Goal: Information Seeking & Learning: Check status

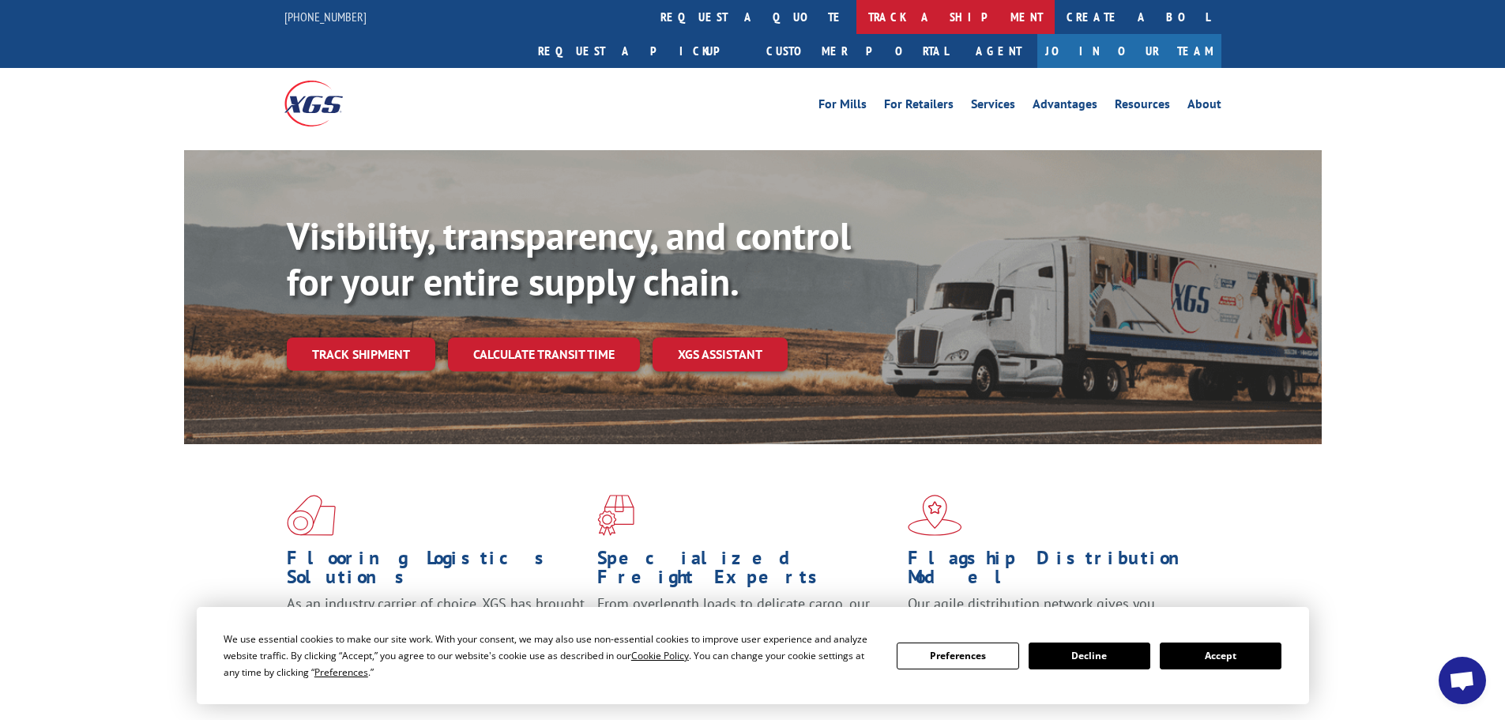
click at [856, 13] on link "track a shipment" at bounding box center [955, 17] width 198 height 34
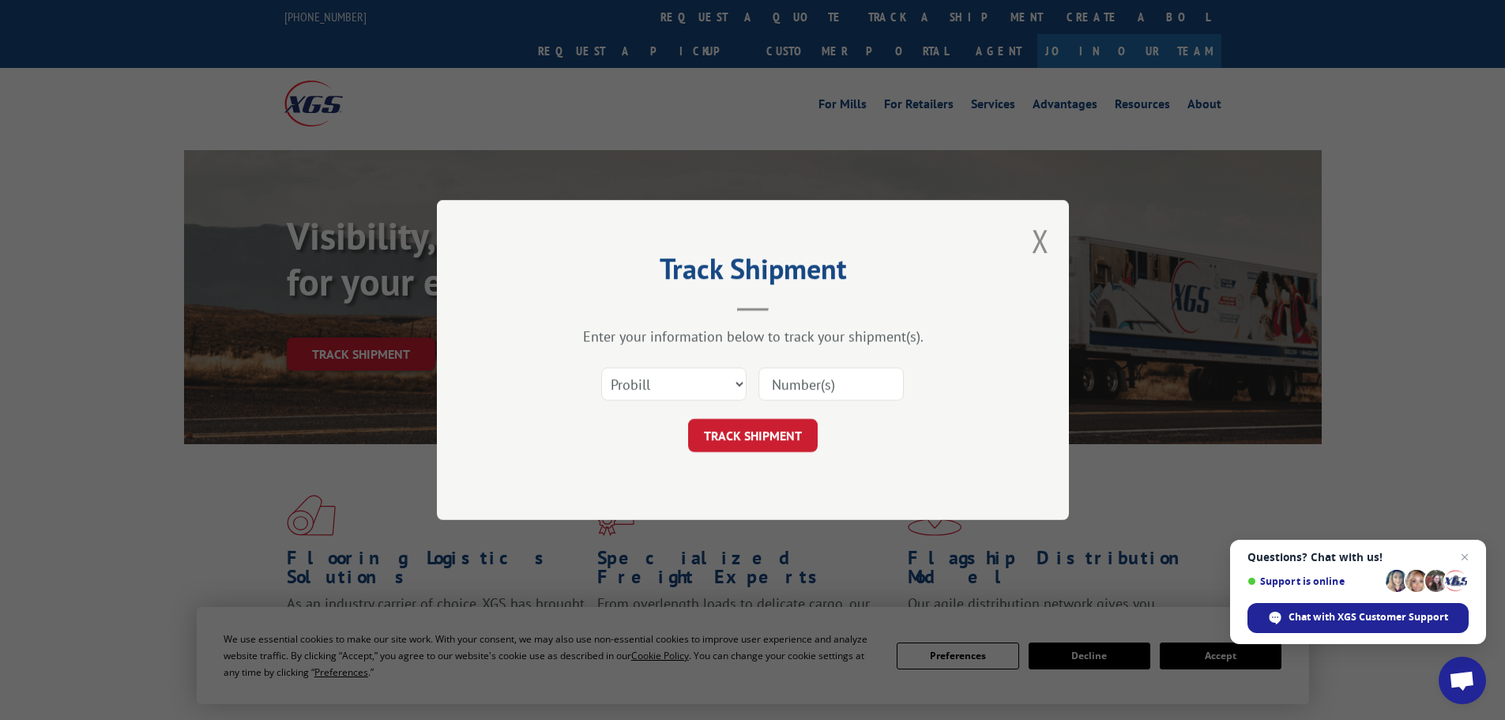
click at [755, 363] on div "Select category... Probill BOL PO" at bounding box center [753, 384] width 474 height 52
paste input "5594183"
type input "5594183"
click at [762, 437] on button "TRACK SHIPMENT" at bounding box center [753, 435] width 130 height 33
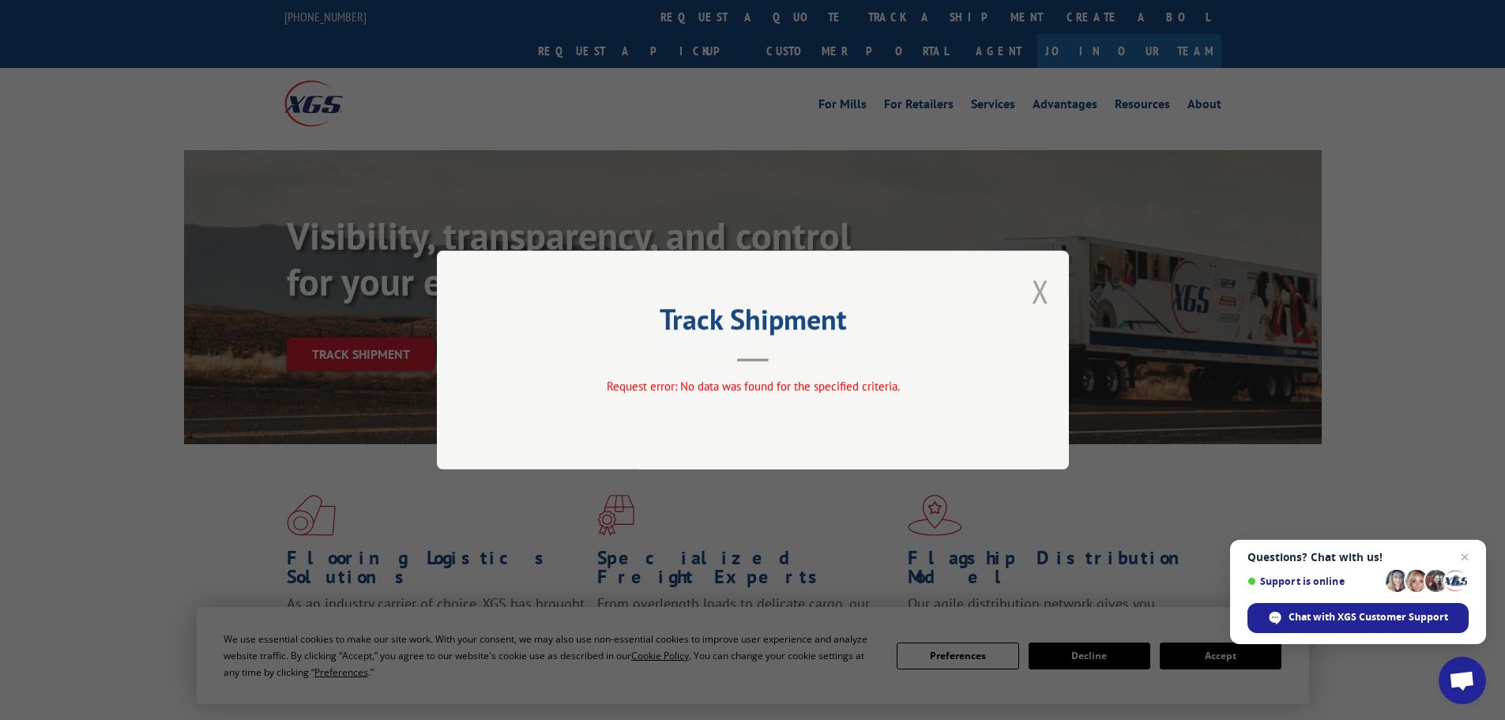
click at [1038, 289] on button "Close modal" at bounding box center [1040, 291] width 17 height 42
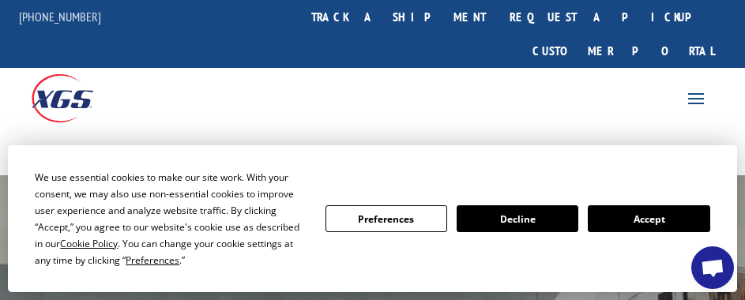
click at [666, 228] on button "Accept" at bounding box center [649, 218] width 122 height 27
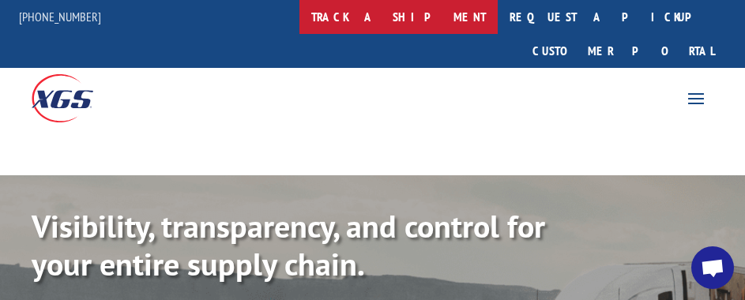
click at [420, 21] on link "track a shipment" at bounding box center [398, 17] width 198 height 34
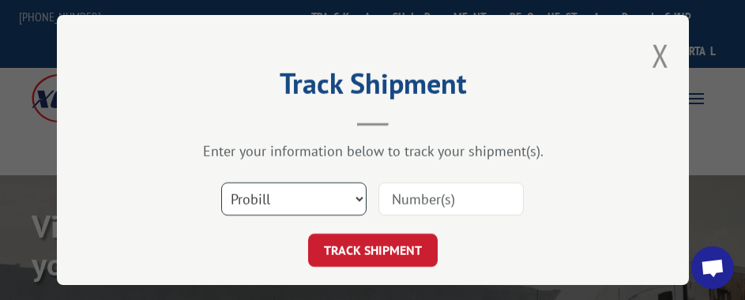
click at [354, 194] on select "Select category... Probill BOL PO" at bounding box center [293, 198] width 145 height 33
select select "po"
click at [221, 182] on select "Select category... Probill BOL PO" at bounding box center [293, 198] width 145 height 33
click at [265, 199] on select "Select category... Probill BOL PO" at bounding box center [293, 198] width 145 height 33
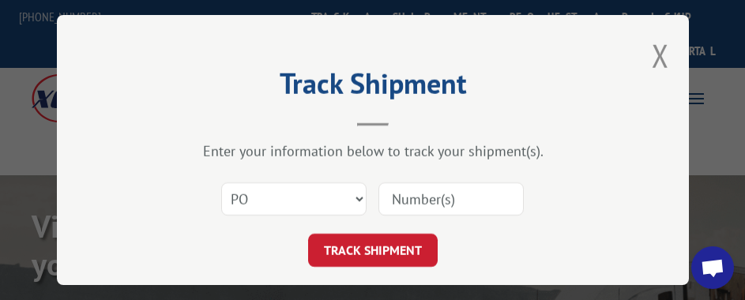
click at [398, 186] on input at bounding box center [450, 198] width 145 height 33
type input "08523927"
click at [308, 234] on button "TRACK SHIPMENT" at bounding box center [373, 250] width 130 height 33
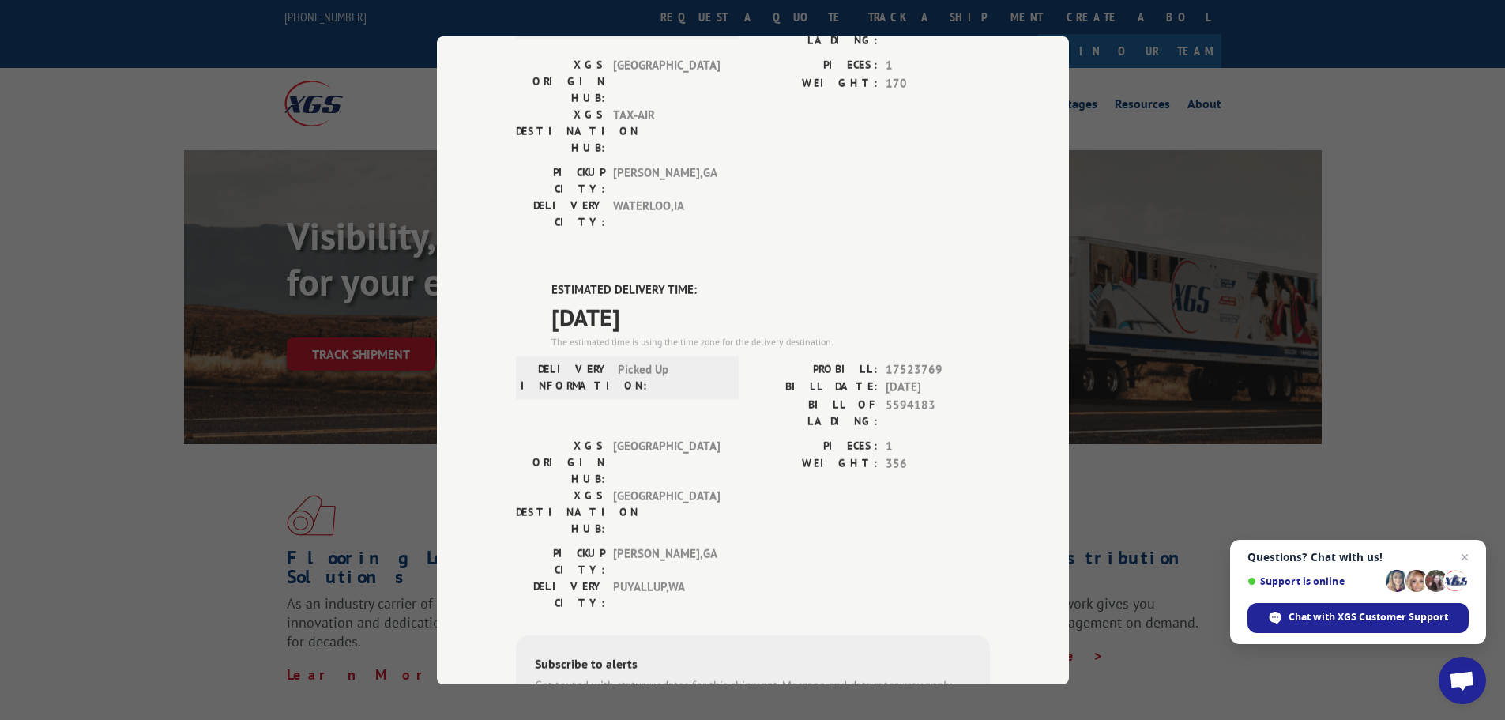
scroll to position [237, 0]
